Goal: Task Accomplishment & Management: Use online tool/utility

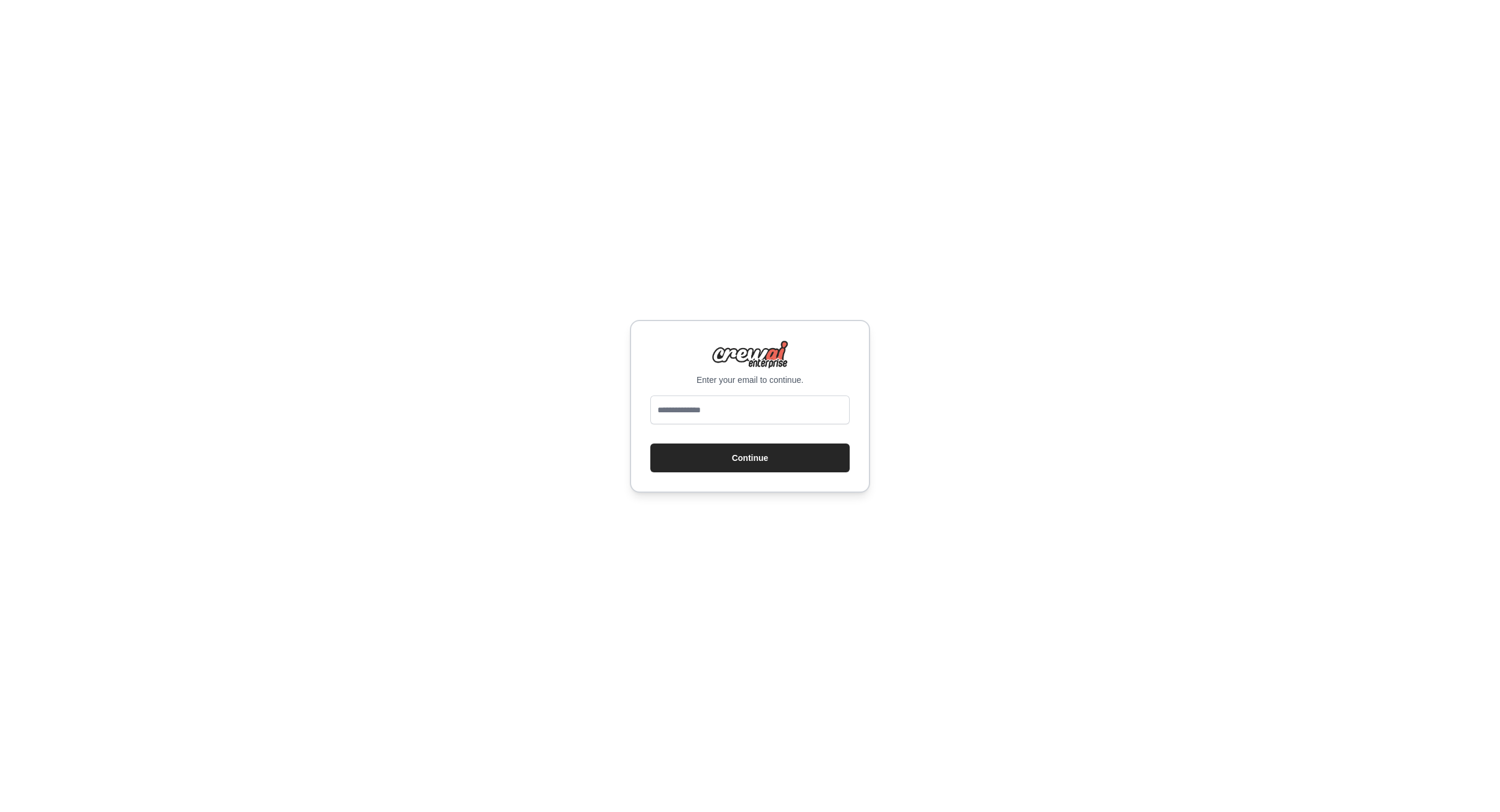
click at [712, 405] on input "email" at bounding box center [749, 409] width 199 height 29
type input "**********"
click at [695, 458] on button "Continue" at bounding box center [749, 458] width 199 height 29
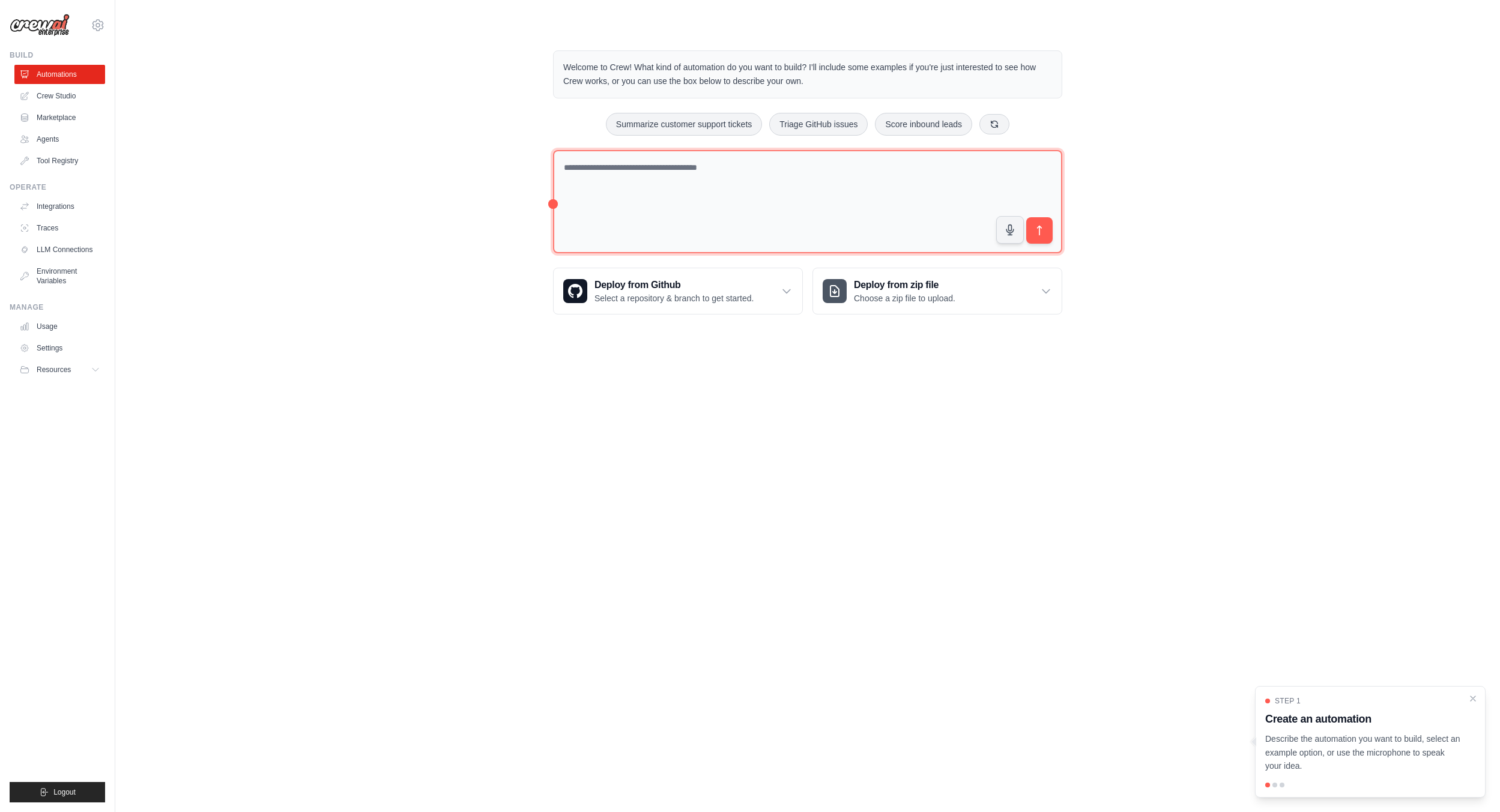
drag, startPoint x: 631, startPoint y: 175, endPoint x: 605, endPoint y: 243, distance: 72.8
click at [631, 175] on textarea at bounding box center [807, 202] width 509 height 104
click at [708, 186] on textarea "To enrich screen reader interactions, please activate Accessibility in Grammarl…" at bounding box center [807, 201] width 509 height 102
click at [658, 207] on textarea "To enrich screen reader interactions, please activate Accessibility in Grammarl…" at bounding box center [807, 201] width 509 height 102
click at [57, 97] on link "Crew Studio" at bounding box center [61, 96] width 91 height 19
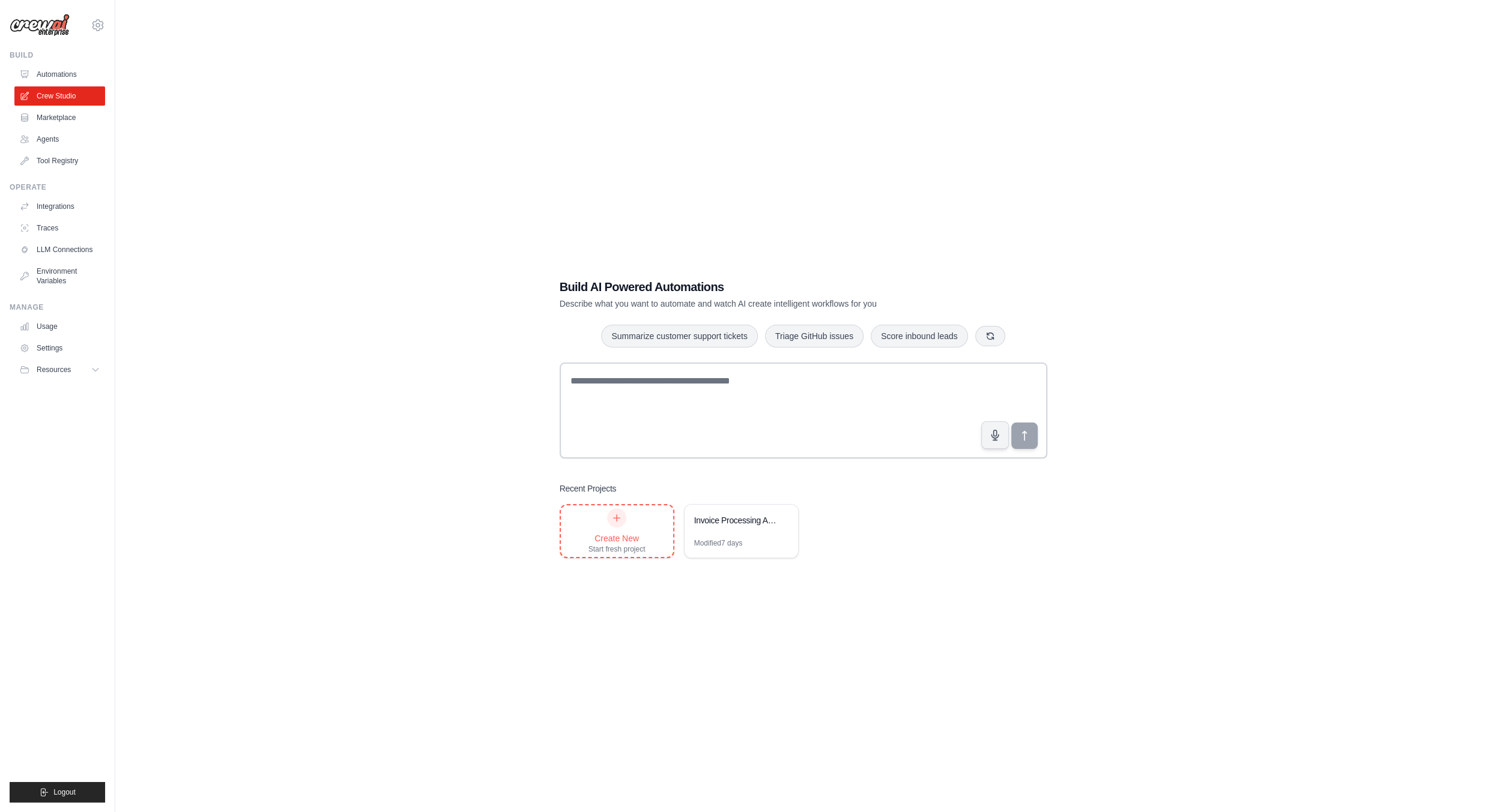
click at [620, 520] on icon at bounding box center [616, 518] width 10 height 10
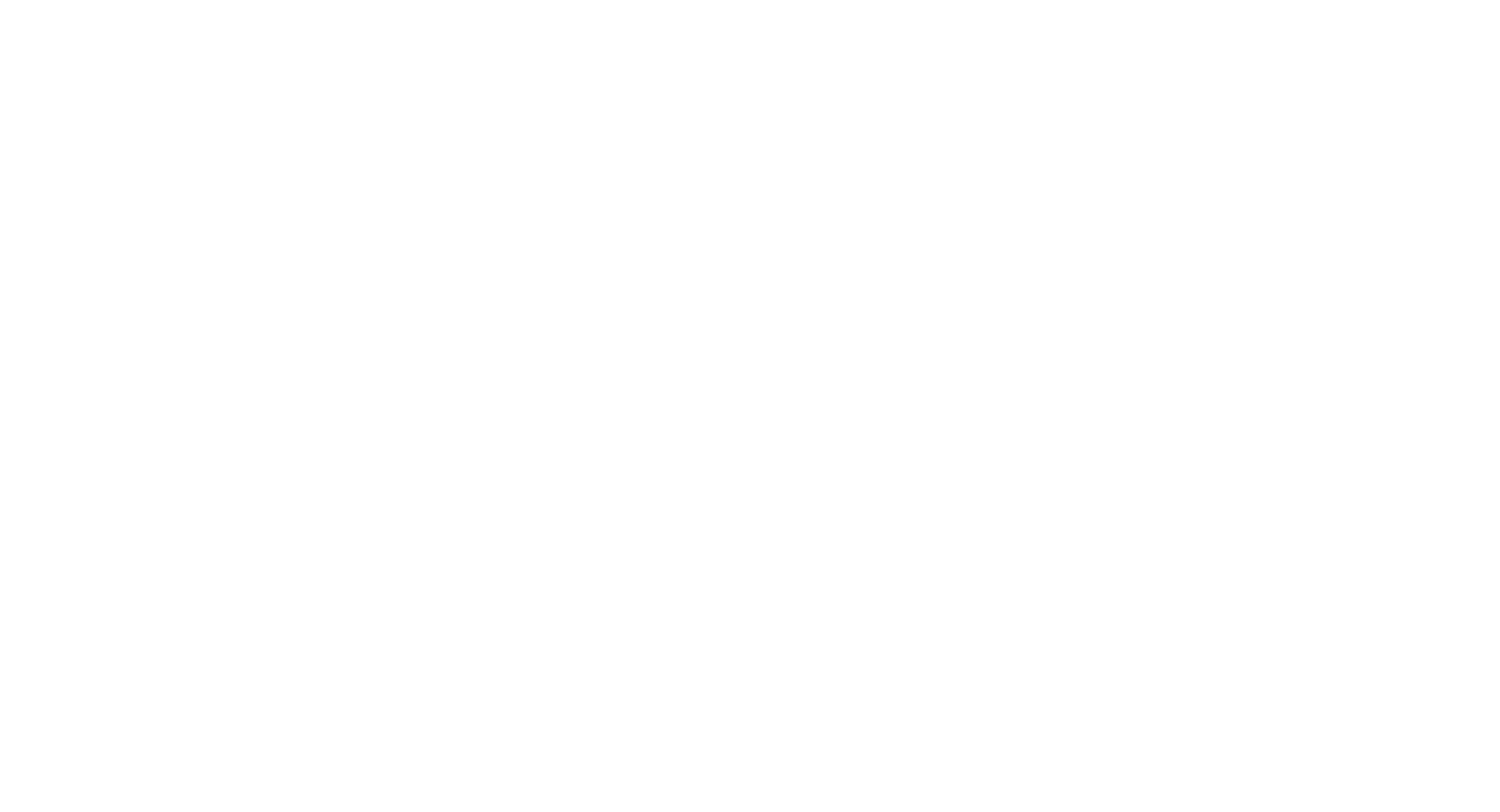
drag, startPoint x: 597, startPoint y: 146, endPoint x: 594, endPoint y: 222, distance: 76.1
click at [597, 0] on html at bounding box center [750, 0] width 1500 height 0
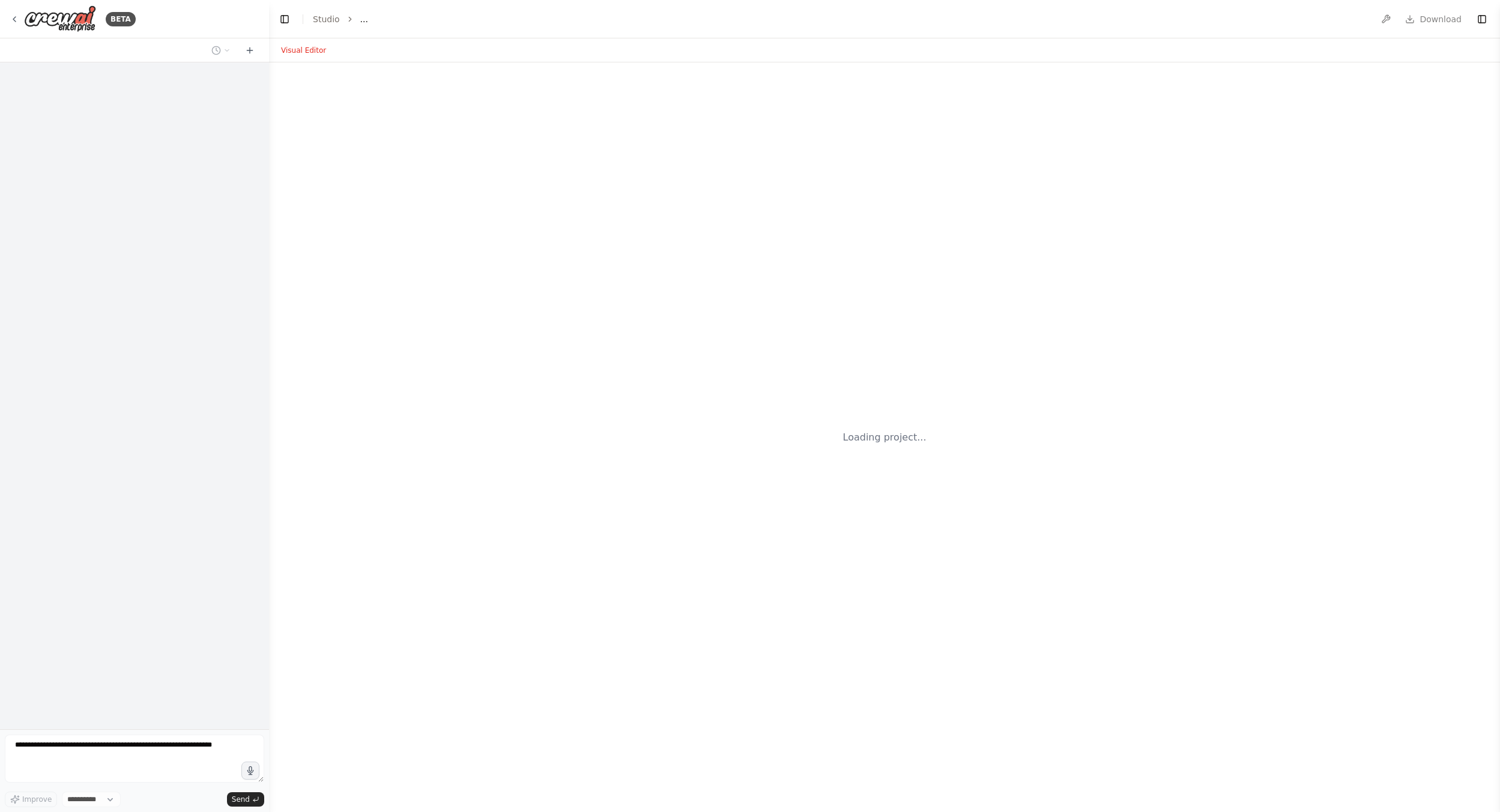
select select "****"
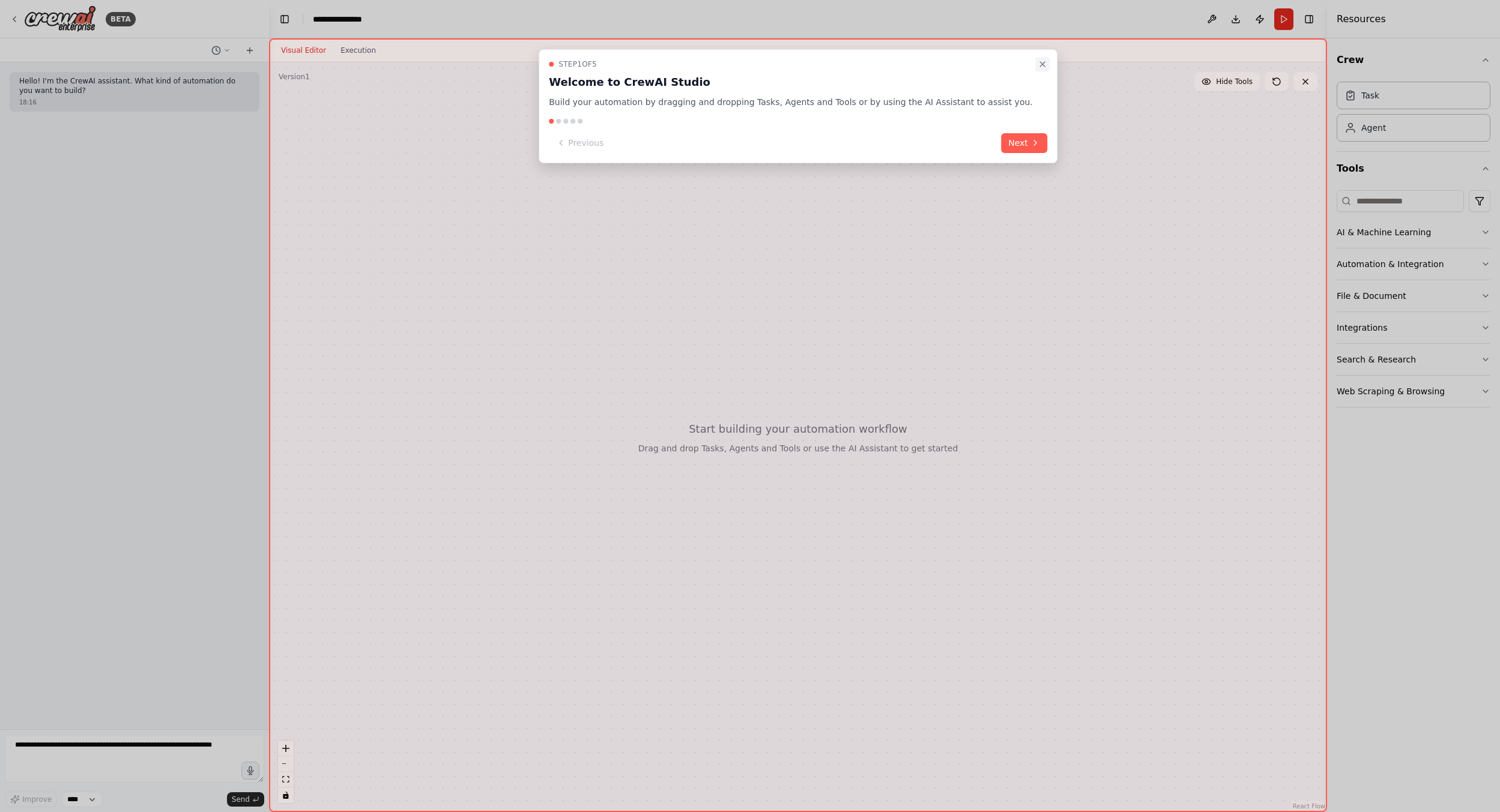
click at [1038, 64] on icon "Close walkthrough" at bounding box center [1042, 64] width 10 height 10
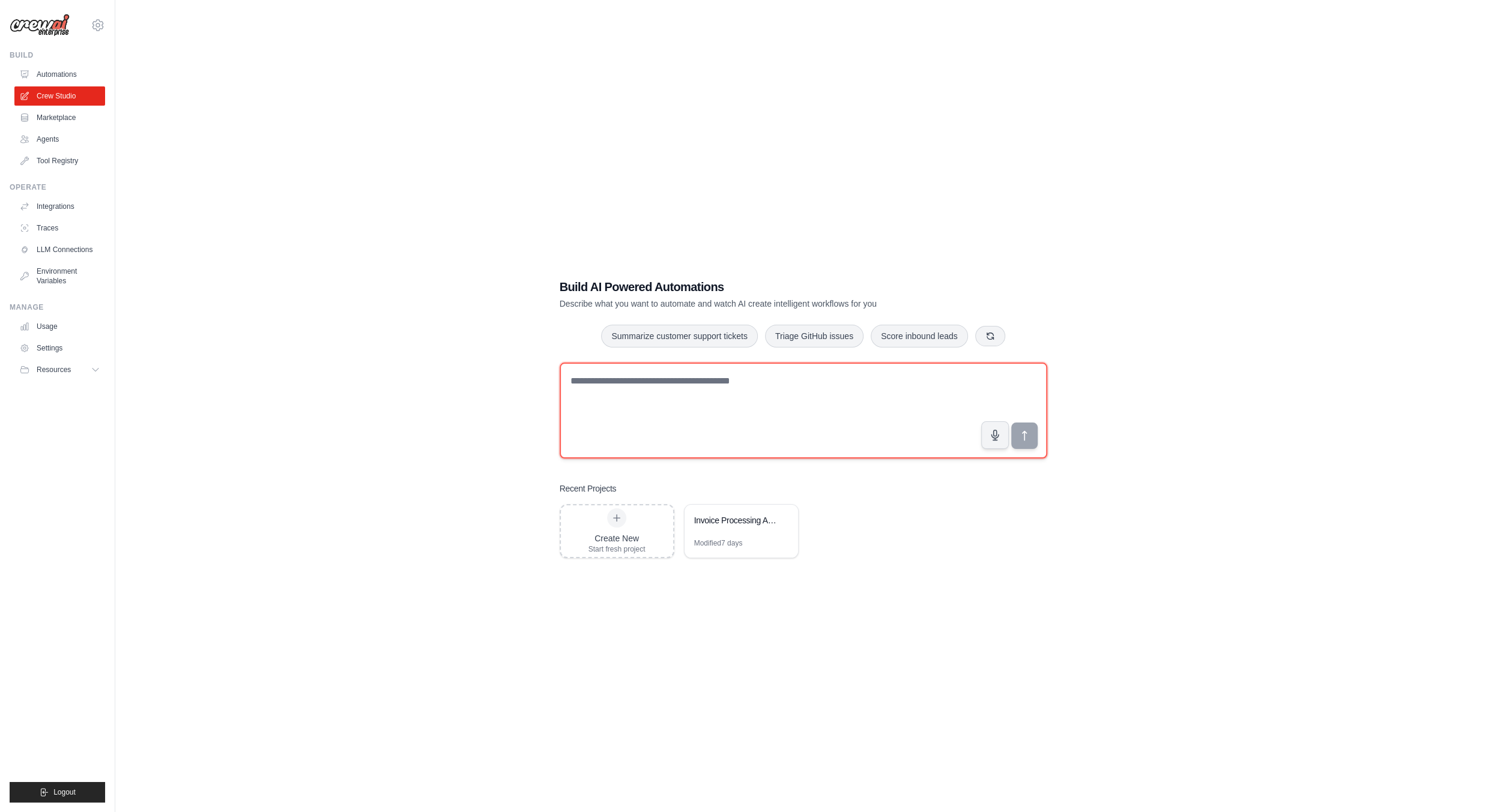
click at [667, 399] on textarea at bounding box center [803, 410] width 487 height 96
type textarea "*"
click at [780, 520] on icon at bounding box center [782, 520] width 7 height 7
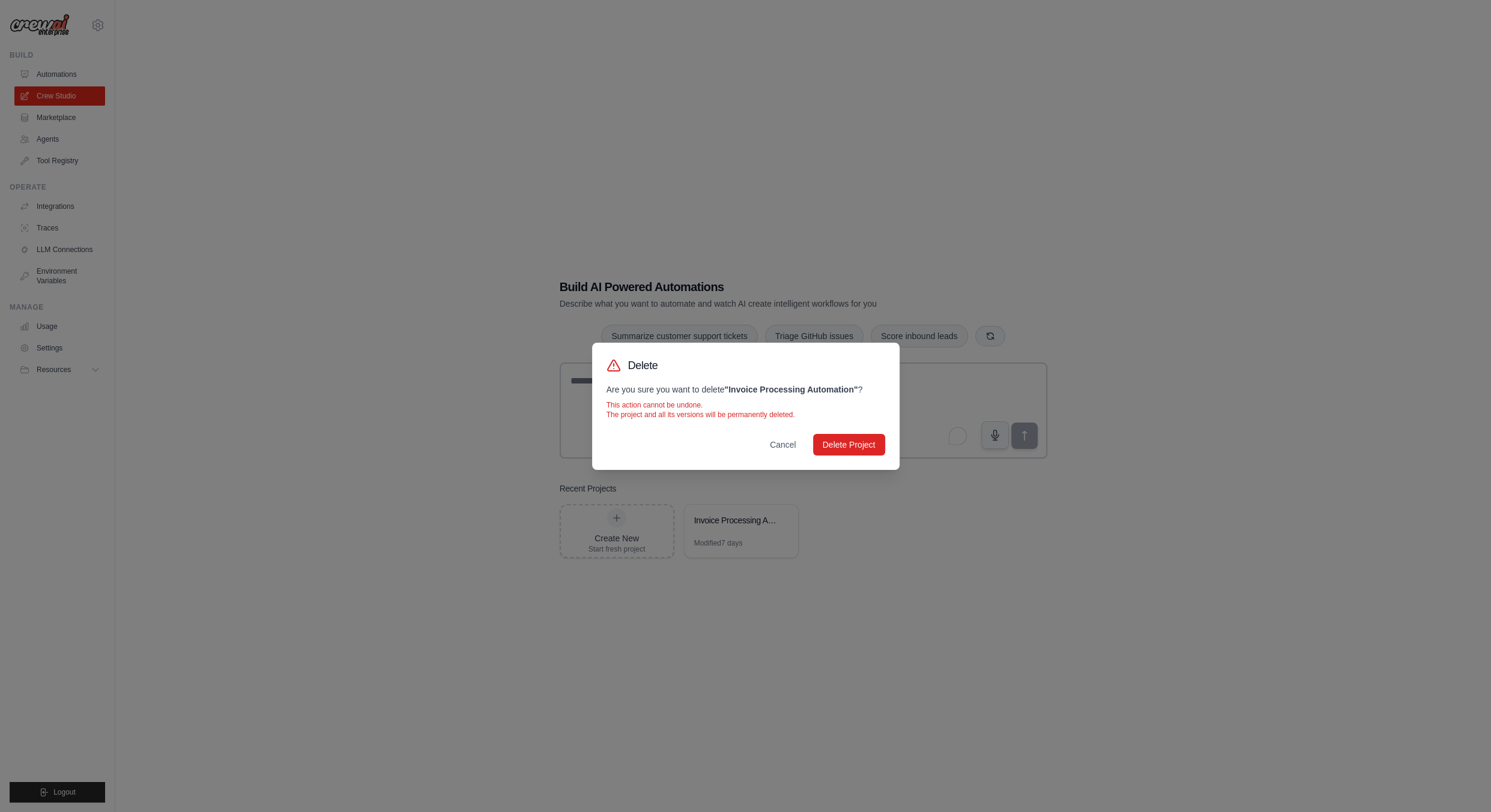
click at [864, 617] on div "Delete Are you sure you want to delete " Invoice Processing Automation " ? This…" at bounding box center [746, 406] width 1491 height 812
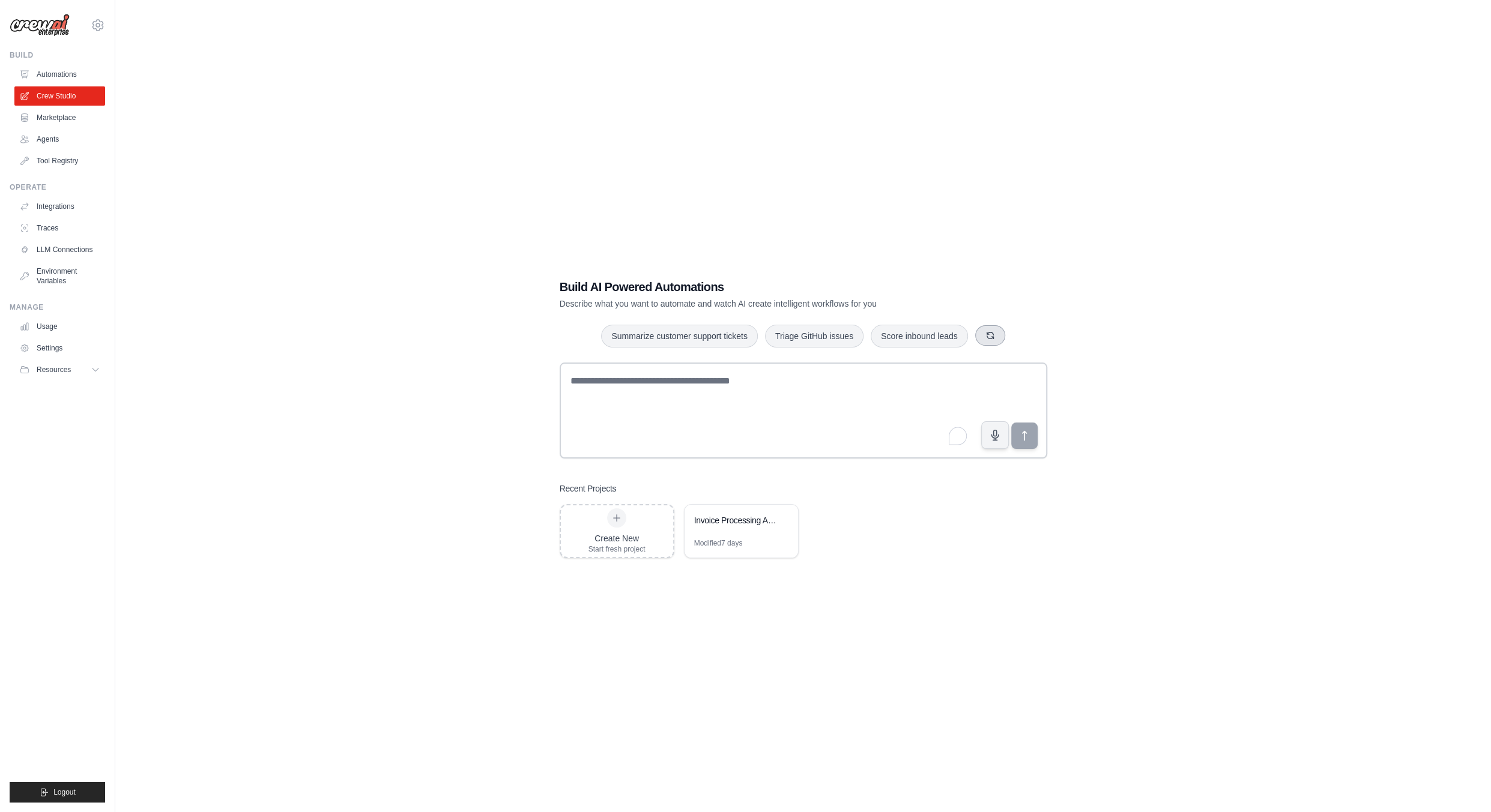
click at [993, 337] on icon "button" at bounding box center [990, 335] width 6 height 6
click at [668, 338] on button "Create email marketing campaigns" at bounding box center [650, 336] width 150 height 23
click at [1022, 434] on icon "submit" at bounding box center [1024, 436] width 13 height 13
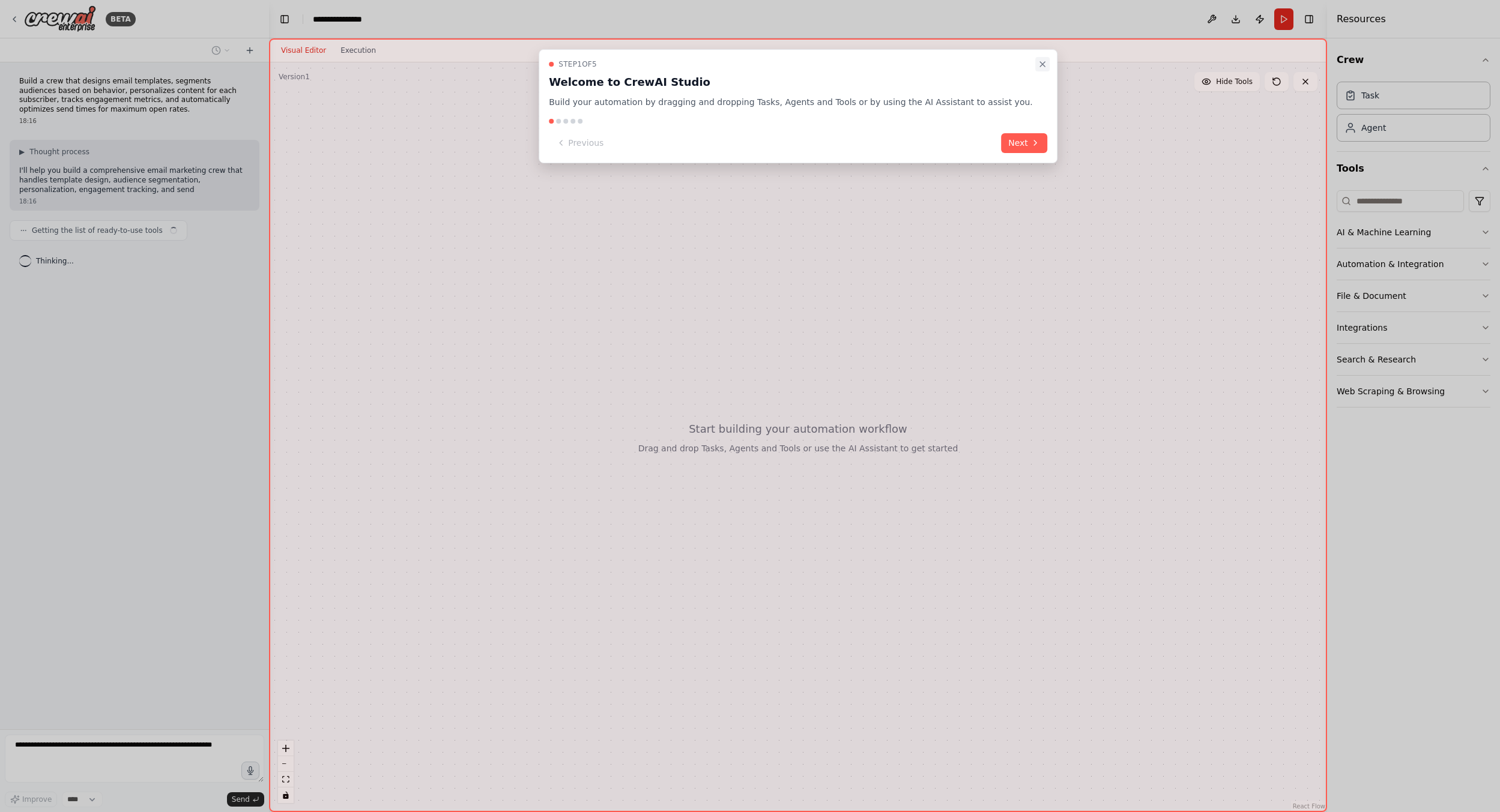
click at [1038, 63] on icon "Close walkthrough" at bounding box center [1042, 64] width 10 height 10
click at [1038, 59] on icon "Close walkthrough" at bounding box center [1042, 64] width 10 height 10
click at [1012, 147] on button "Next" at bounding box center [1024, 143] width 46 height 20
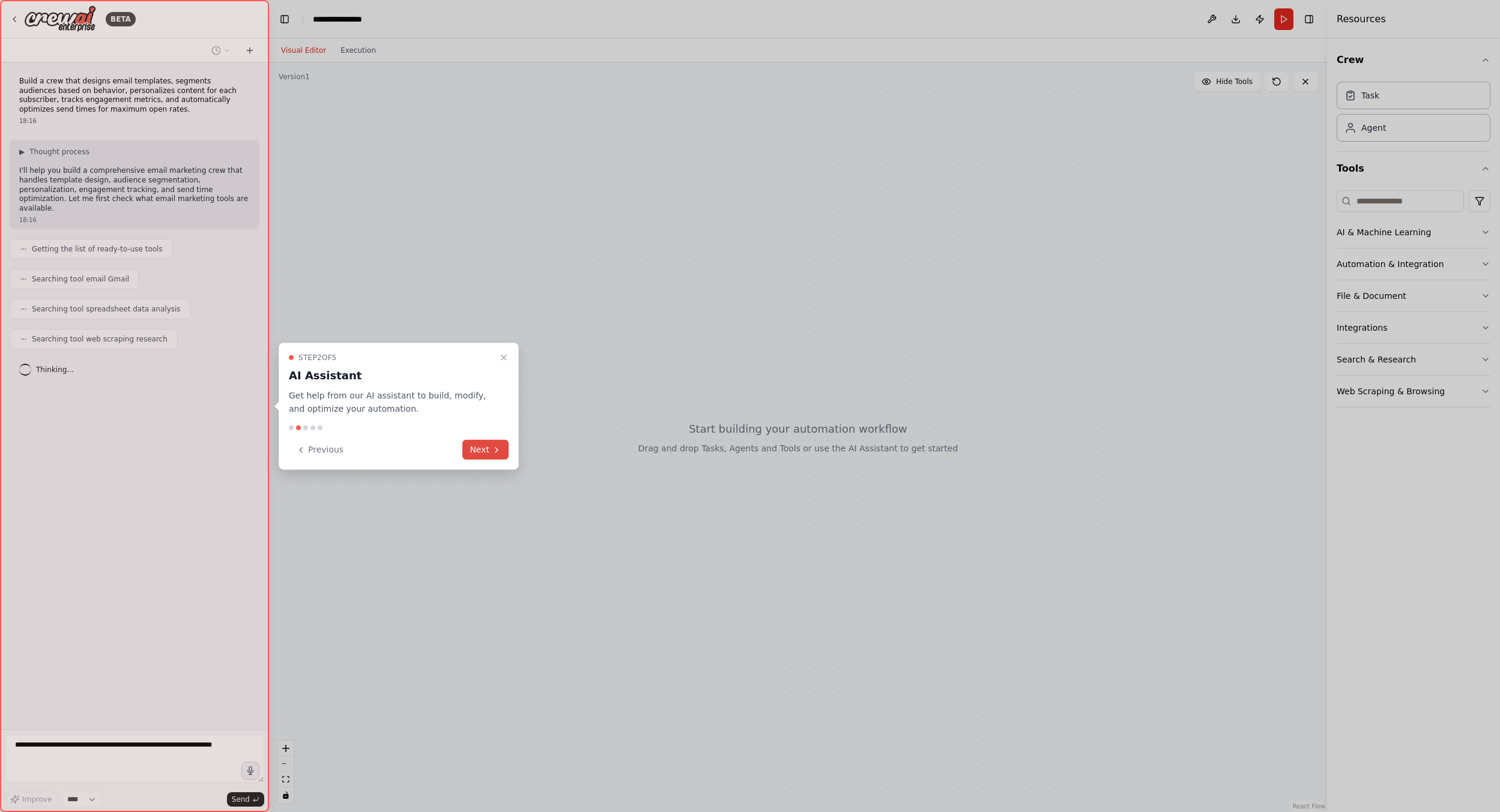
click at [495, 446] on icon at bounding box center [496, 449] width 10 height 10
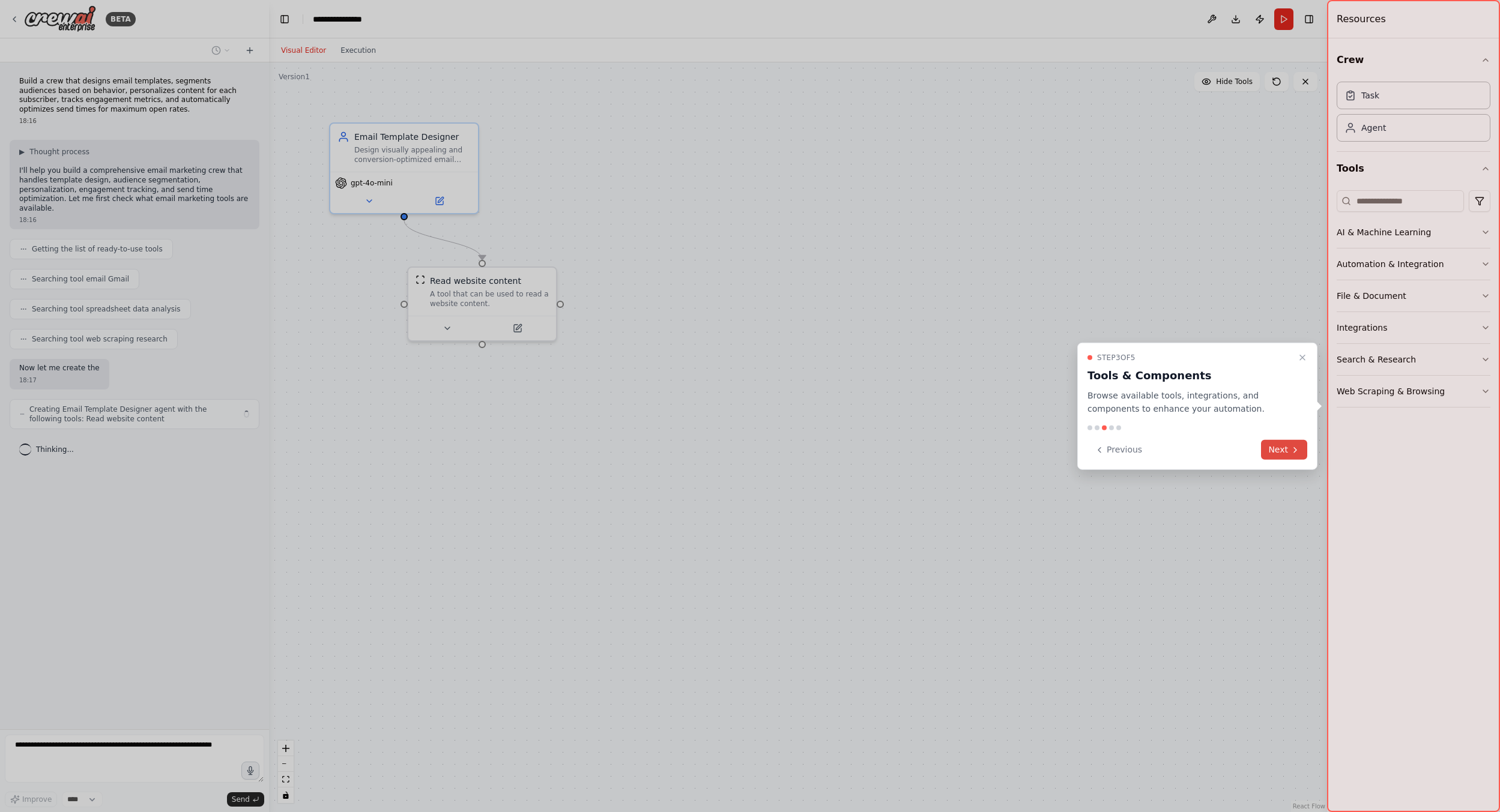
click at [1274, 448] on button "Next" at bounding box center [1284, 450] width 46 height 20
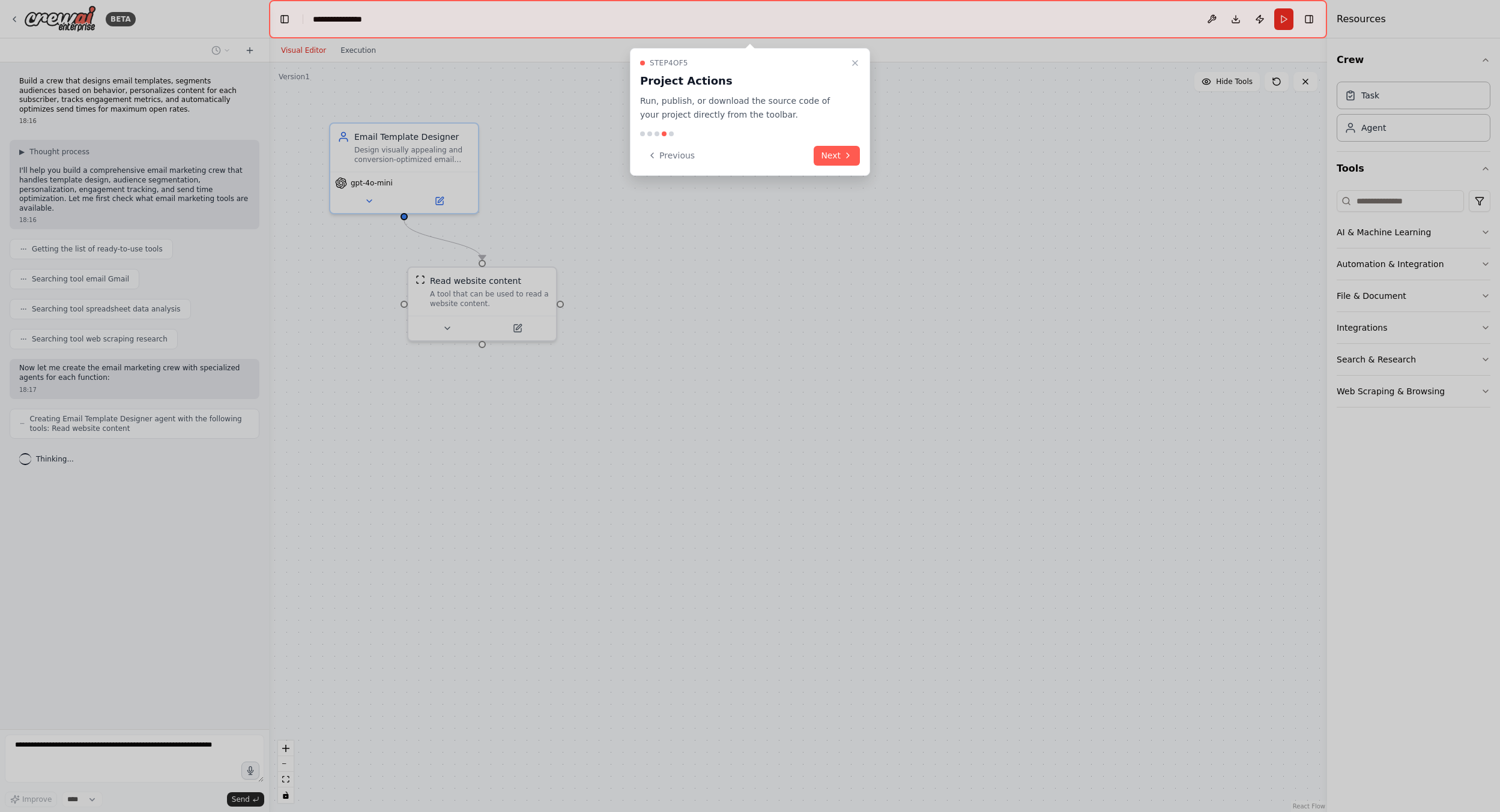
click at [854, 62] on icon "Close walkthrough" at bounding box center [855, 63] width 10 height 10
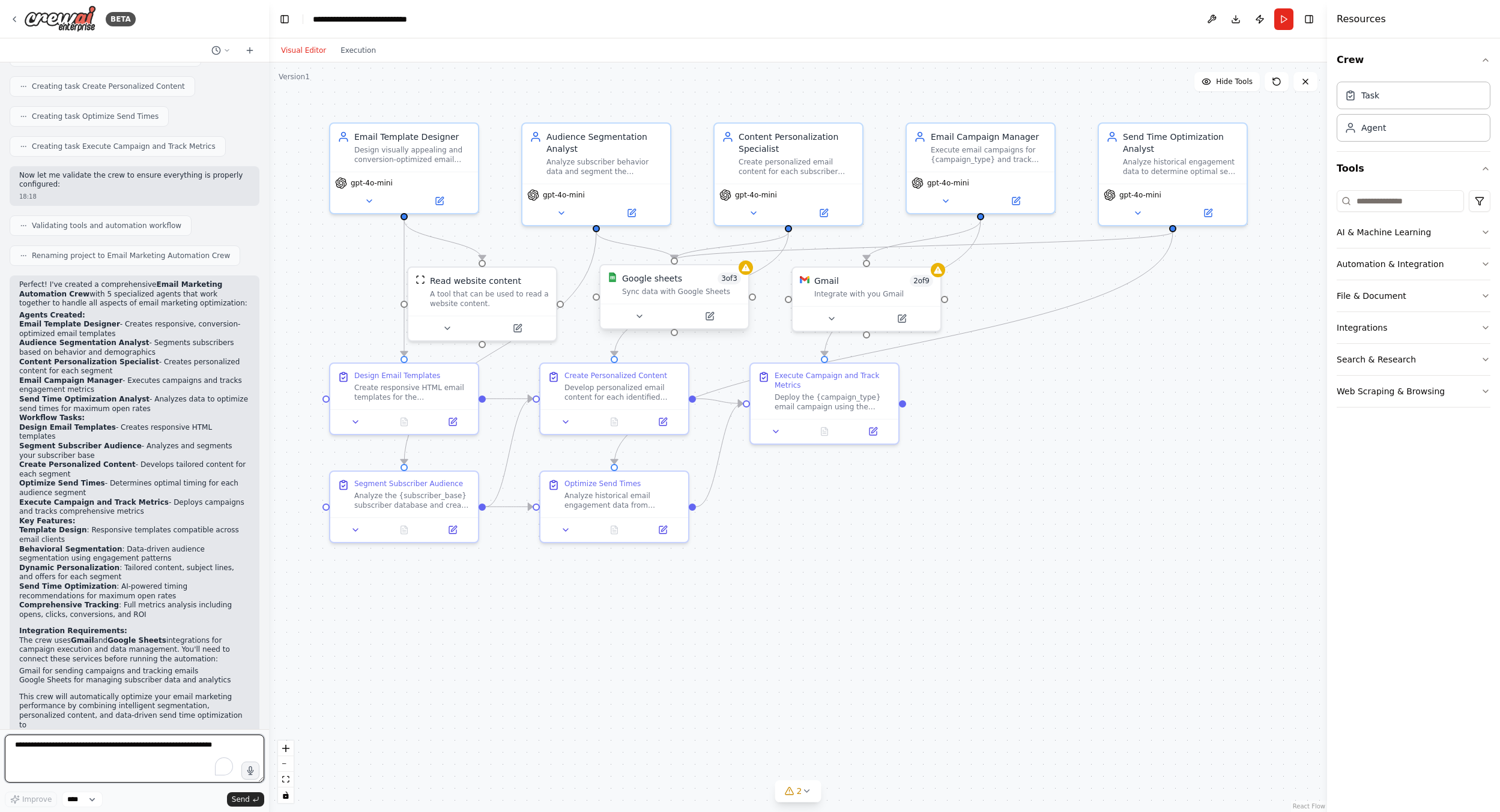
scroll to position [668, 0]
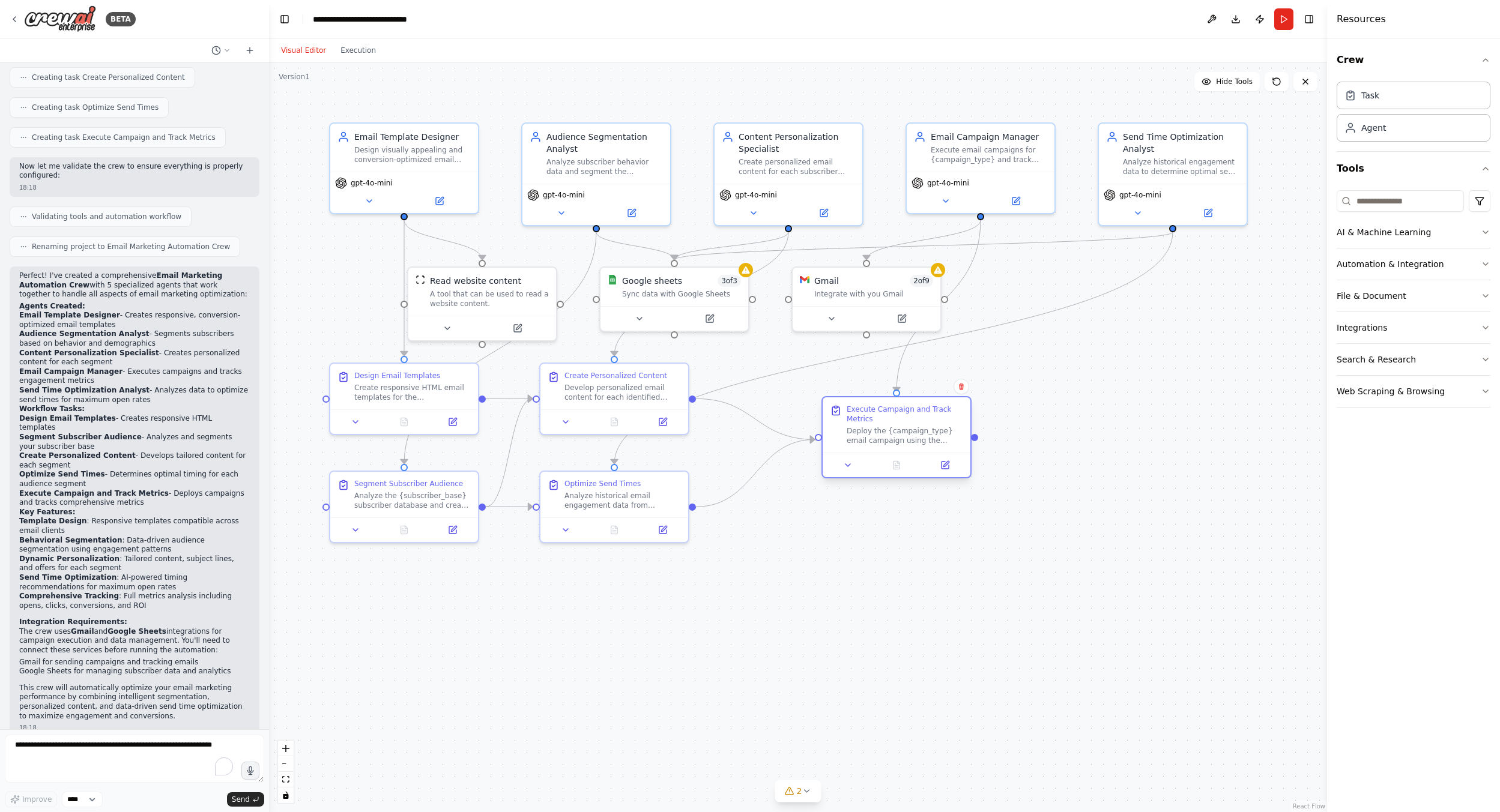
drag, startPoint x: 837, startPoint y: 392, endPoint x: 908, endPoint y: 429, distance: 80.1
click at [908, 429] on div "Deploy the {campaign_type} email campaign using the optimized templates, person…" at bounding box center [905, 436] width 116 height 19
drag, startPoint x: 629, startPoint y: 406, endPoint x: 678, endPoint y: 432, distance: 55.5
click at [678, 432] on div at bounding box center [669, 443] width 148 height 25
drag, startPoint x: 660, startPoint y: 487, endPoint x: 719, endPoint y: 542, distance: 80.7
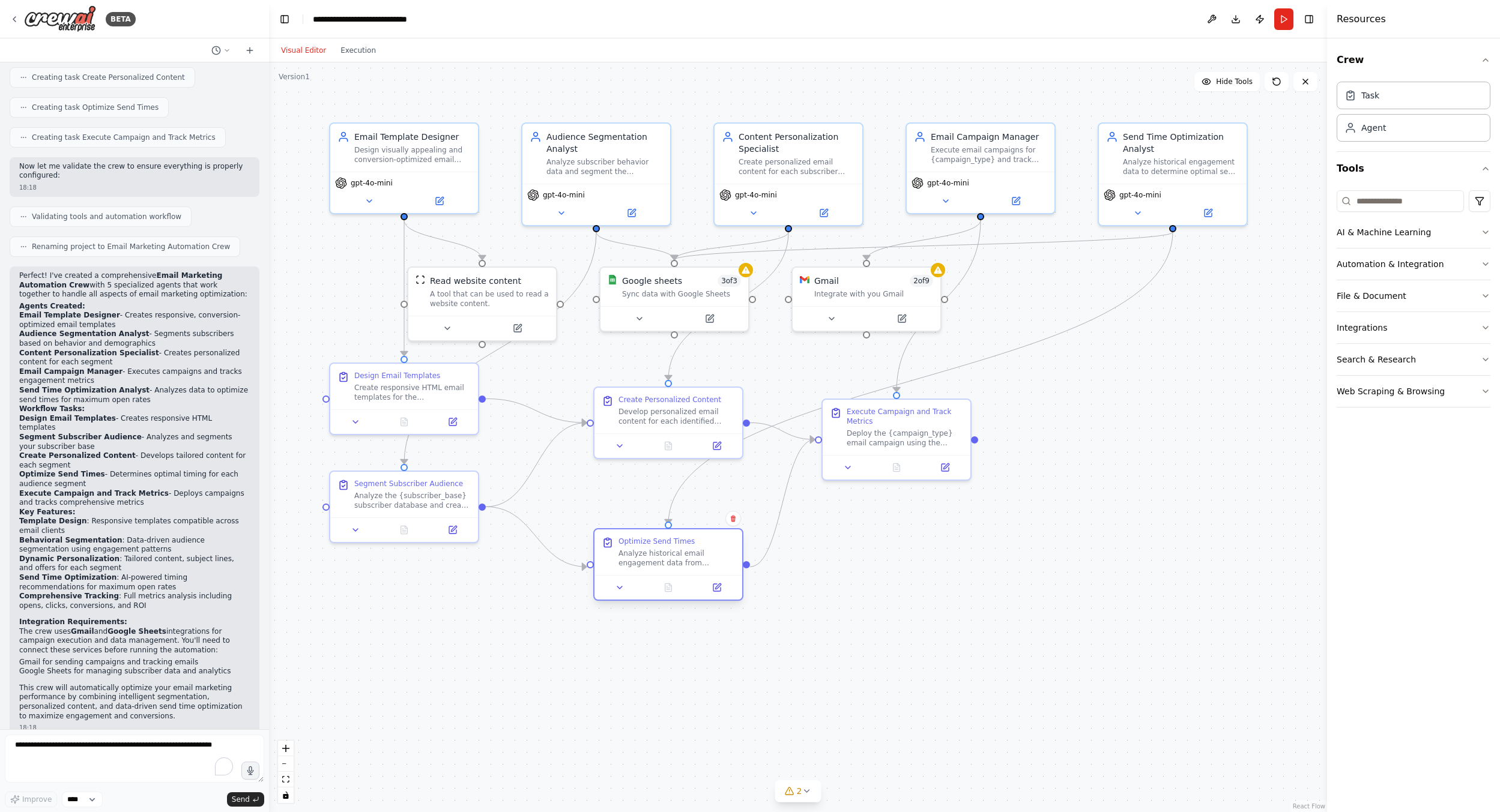
click at [719, 542] on div "Optimize Send Times Analyze historical email engagement data from previous camp…" at bounding box center [676, 552] width 116 height 31
